Goal: Task Accomplishment & Management: Complete application form

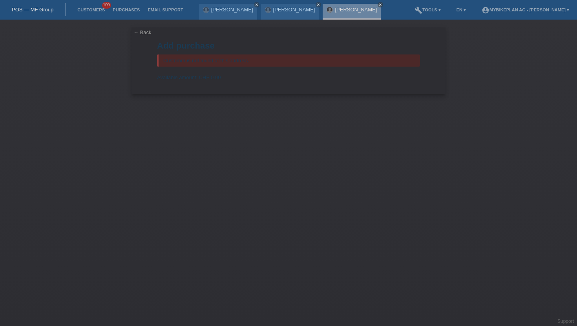
click at [144, 32] on link "← Back" at bounding box center [142, 32] width 18 height 6
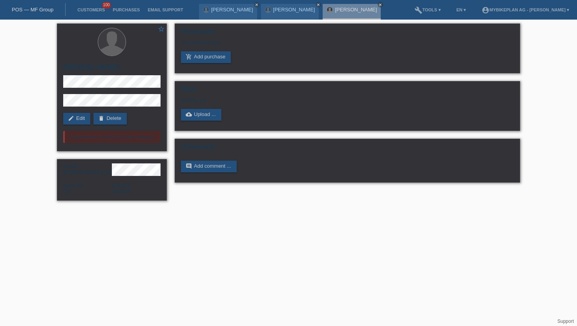
click at [93, 6] on li "Customers 100" at bounding box center [90, 10] width 35 height 20
click at [92, 6] on li "Customers 100" at bounding box center [90, 10] width 35 height 20
click at [91, 10] on link "Customers" at bounding box center [90, 9] width 35 height 5
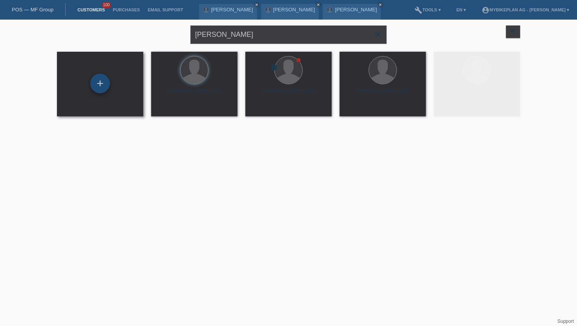
click at [102, 78] on div "+" at bounding box center [100, 84] width 20 height 20
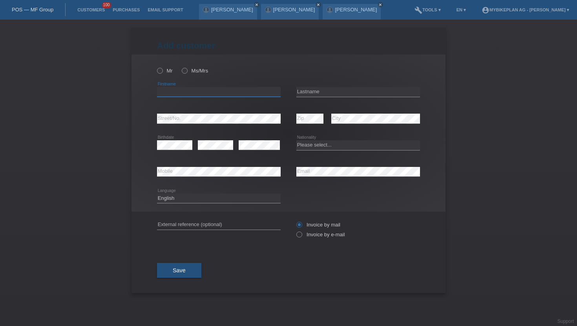
click at [184, 90] on input "text" at bounding box center [219, 92] width 124 height 10
type input "[PERSON_NAME]"
click at [305, 146] on select "Please select... [GEOGRAPHIC_DATA] [GEOGRAPHIC_DATA] [GEOGRAPHIC_DATA] [GEOGRAP…" at bounding box center [358, 144] width 124 height 9
select select "CH"
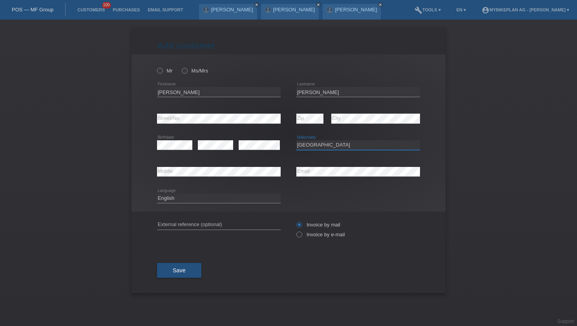
click at [296, 141] on select "Please select... [GEOGRAPHIC_DATA] [GEOGRAPHIC_DATA] [GEOGRAPHIC_DATA] [GEOGRAP…" at bounding box center [358, 144] width 124 height 9
